Goal: Task Accomplishment & Management: Manage account settings

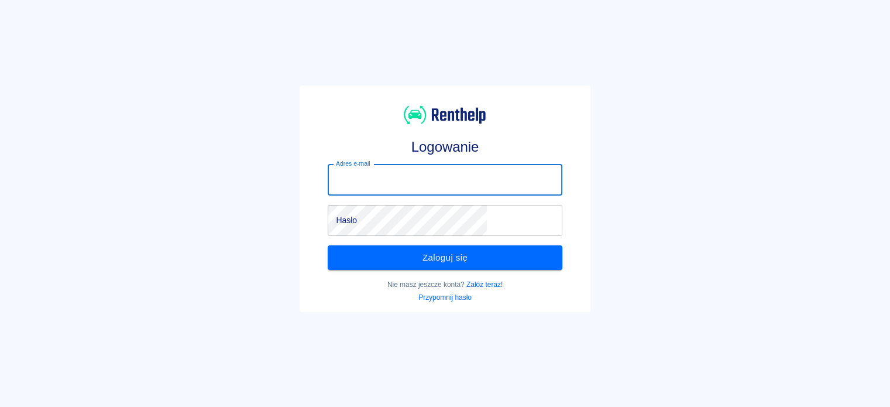
click at [473, 177] on input "Adres e-mail" at bounding box center [445, 179] width 234 height 31
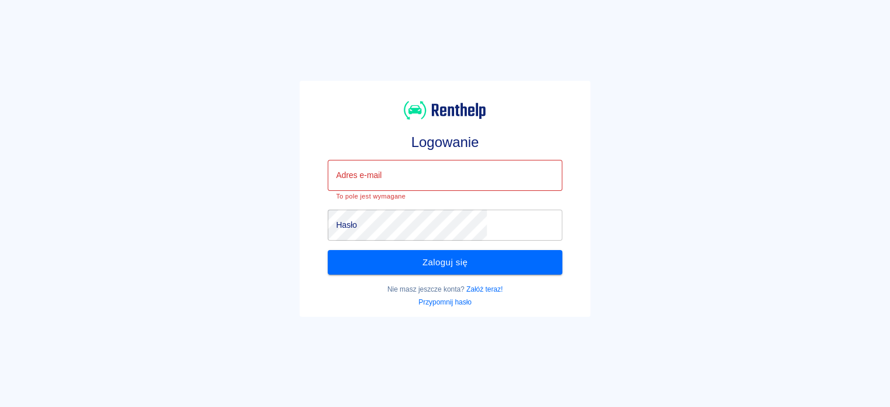
click at [480, 160] on input "Adres e-mail" at bounding box center [445, 175] width 234 height 31
type input "michal.golik@cargorent.pl"
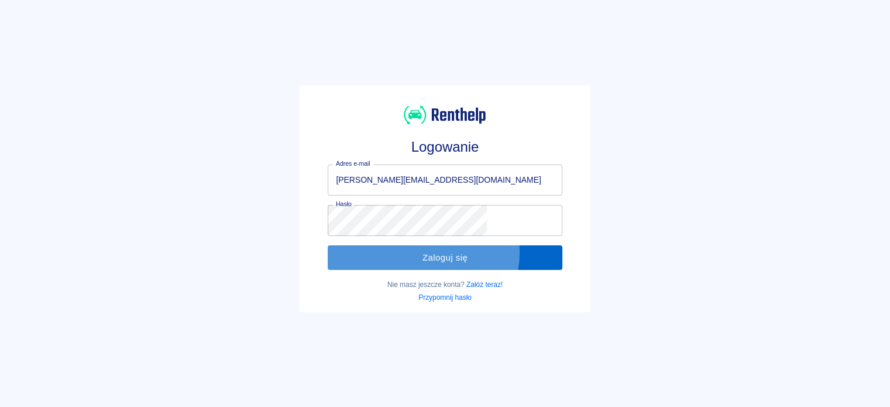
click at [460, 252] on button "Zaloguj się" at bounding box center [445, 257] width 234 height 25
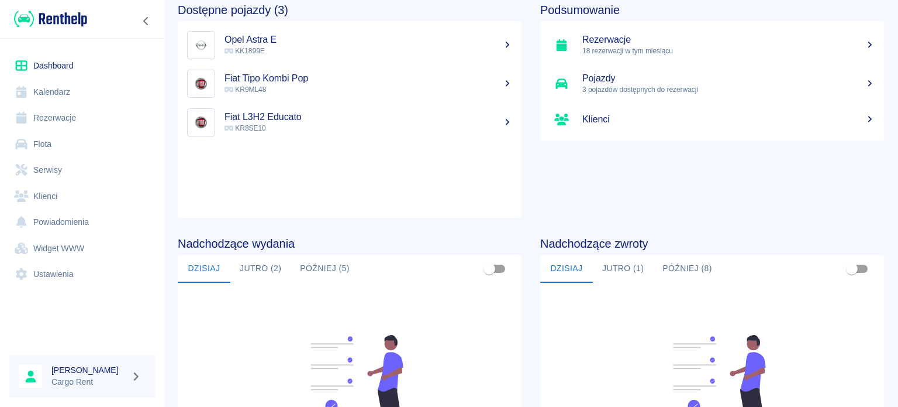
scroll to position [115, 0]
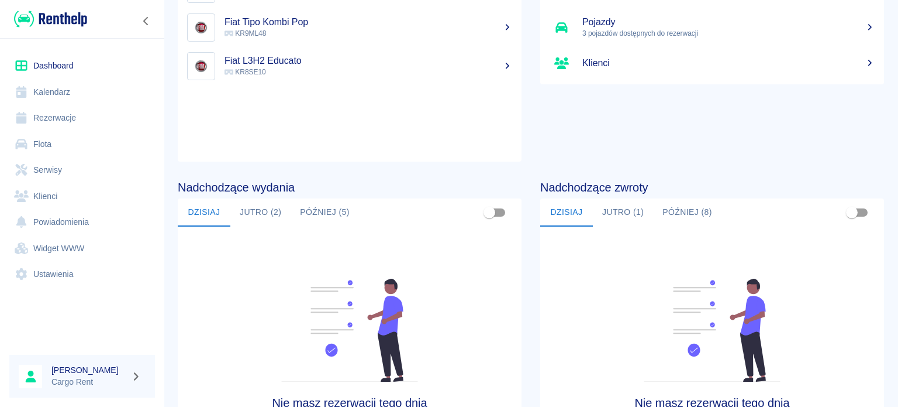
click at [56, 94] on link "Kalendarz" at bounding box center [82, 92] width 146 height 26
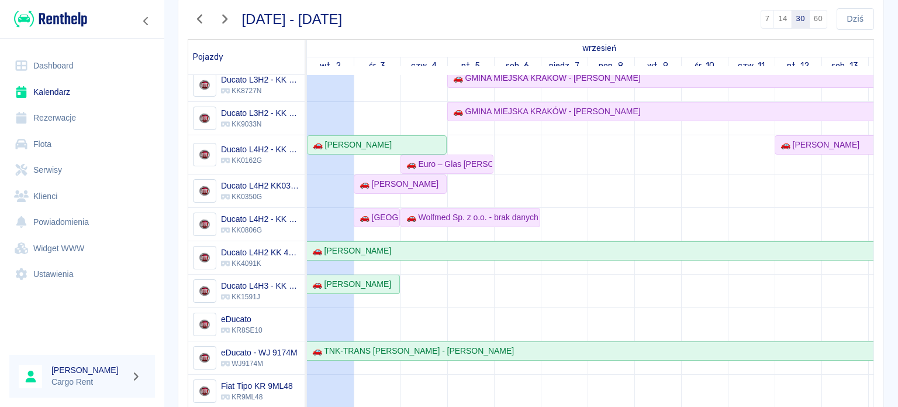
scroll to position [96, 0]
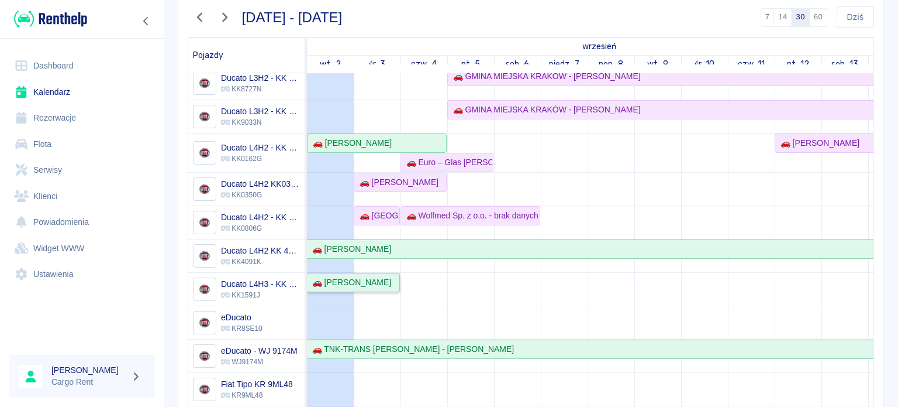
click at [367, 273] on link "🚗 Grzegorz Bajerski" at bounding box center [353, 282] width 93 height 19
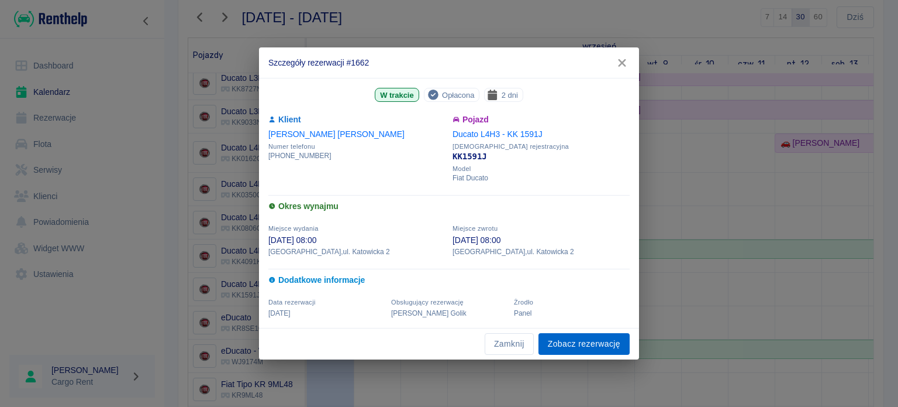
click at [569, 334] on link "Zobacz rezerwację" at bounding box center [584, 344] width 91 height 22
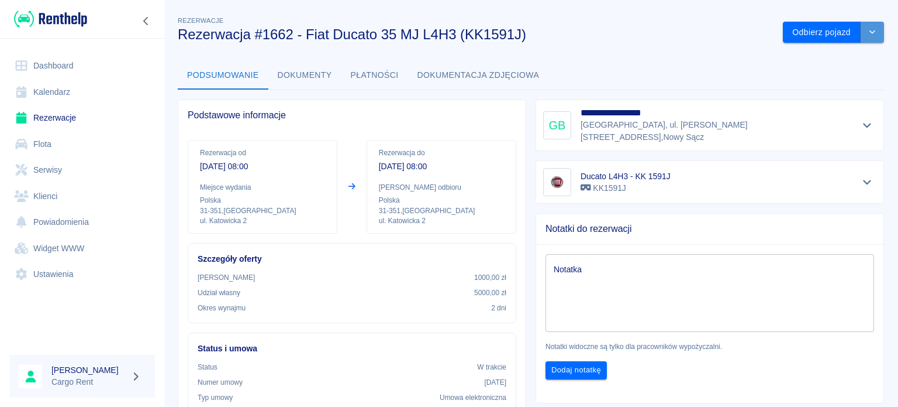
click at [861, 36] on button "drop-down" at bounding box center [872, 33] width 23 height 22
click at [847, 56] on li "Przedłuż rezerwację" at bounding box center [825, 56] width 92 height 19
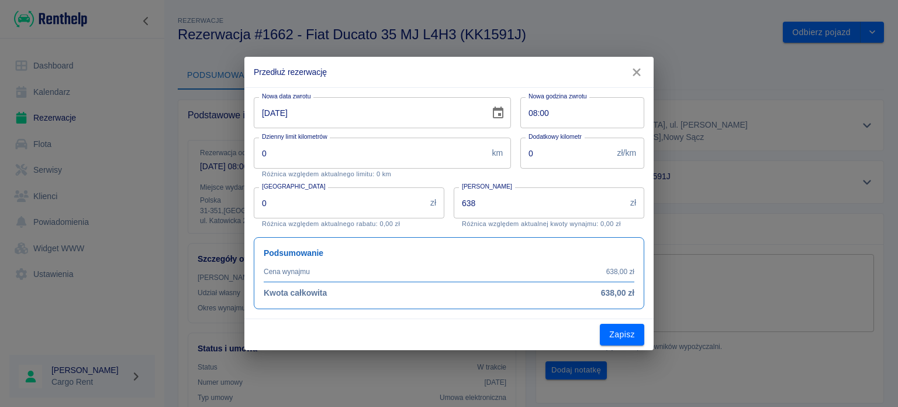
click at [469, 110] on input "03-09-2025" at bounding box center [368, 112] width 228 height 31
click at [502, 113] on icon "Choose date, selected date is 3 wrz 2025" at bounding box center [498, 113] width 14 height 14
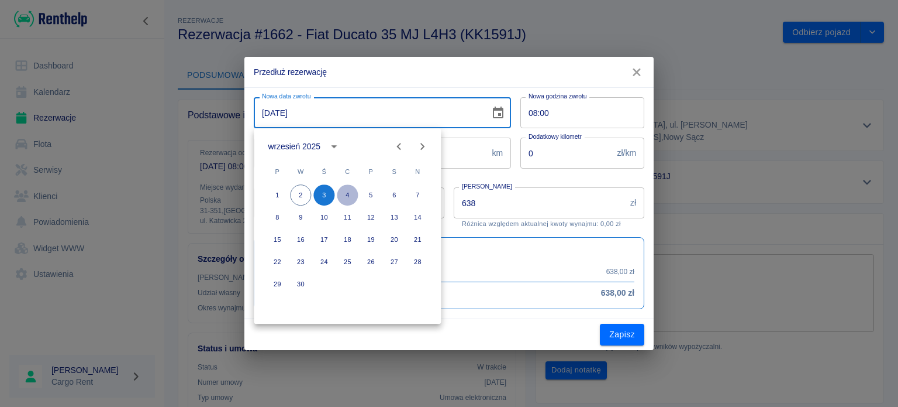
click at [350, 192] on button "4" at bounding box center [347, 194] width 21 height 21
type input "04-09-2025"
type input "957"
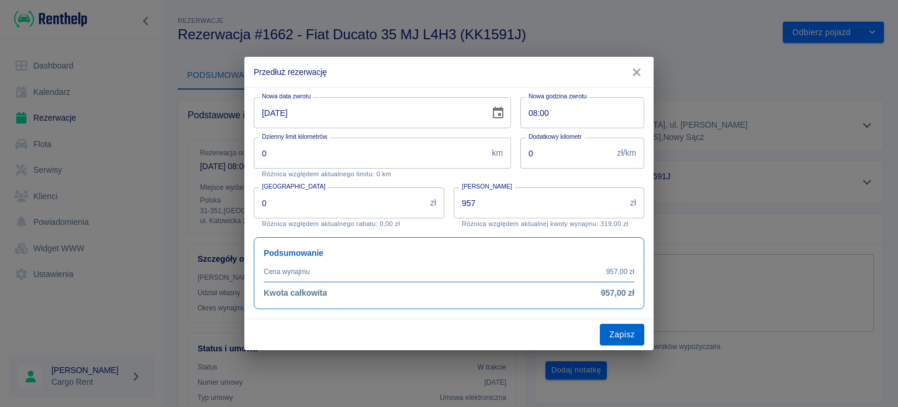
click at [634, 325] on button "Zapisz" at bounding box center [622, 334] width 44 height 22
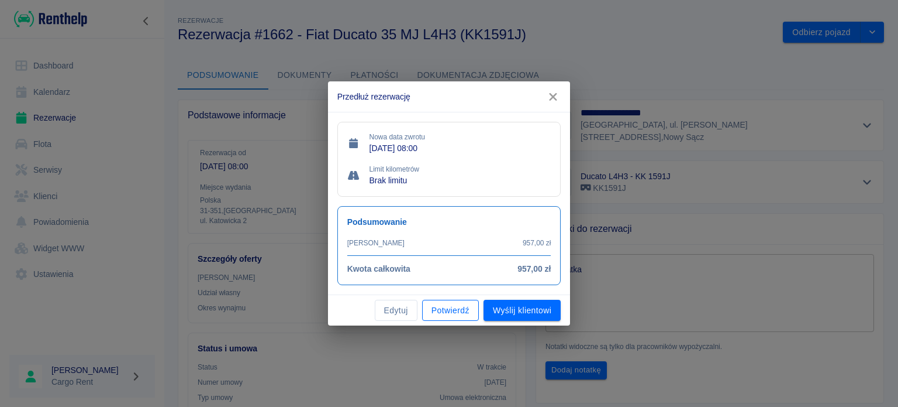
click at [461, 309] on button "Potwierdź" at bounding box center [450, 310] width 57 height 22
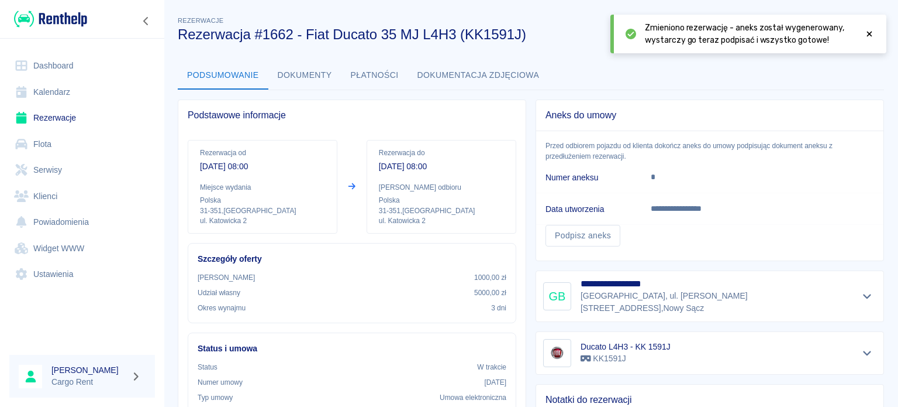
click at [49, 105] on link "Rezerwacje" at bounding box center [82, 118] width 146 height 26
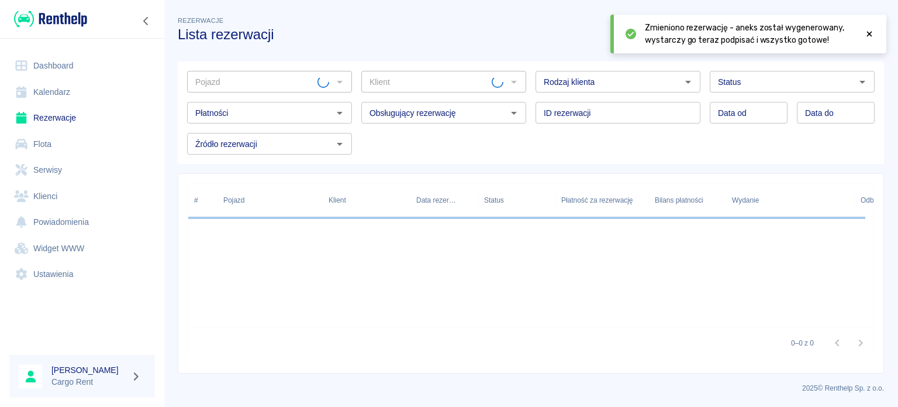
click at [58, 91] on link "Kalendarz" at bounding box center [82, 92] width 146 height 26
